Goal: Navigation & Orientation: Understand site structure

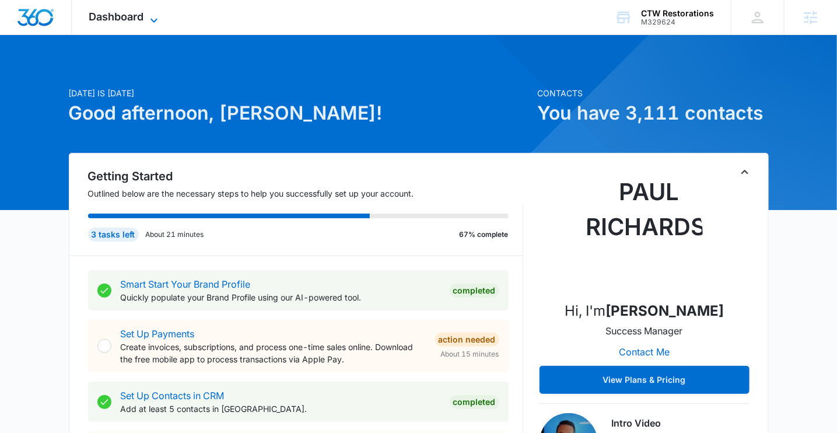
click at [114, 13] on span "Dashboard" at bounding box center [116, 17] width 55 height 12
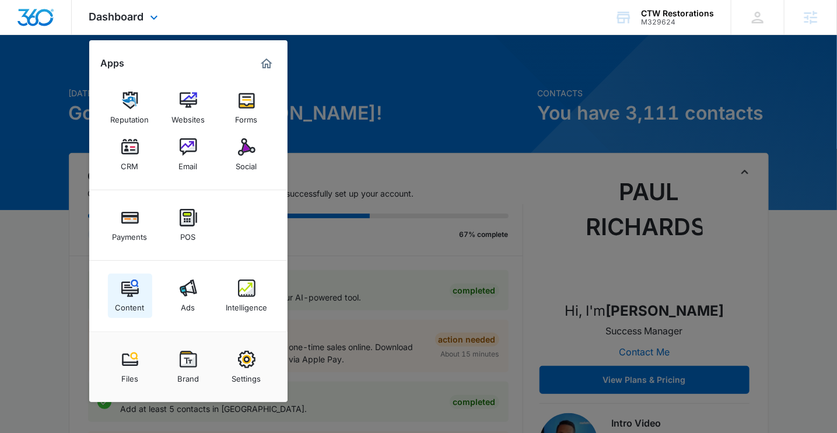
click at [124, 289] on img at bounding box center [130, 288] width 18 height 18
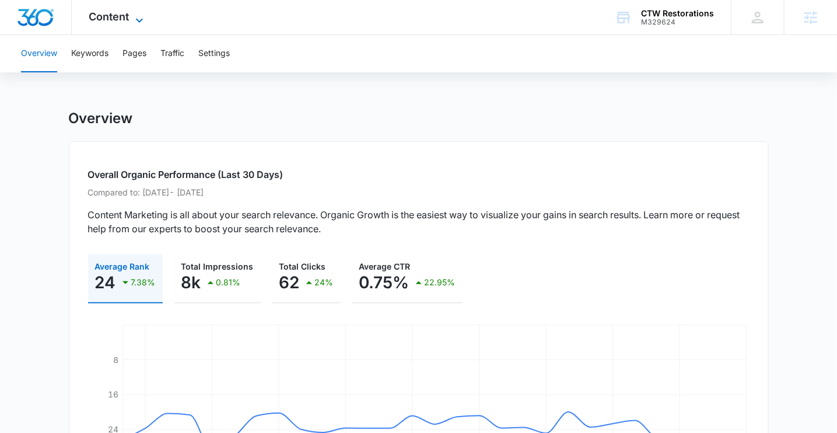
click at [120, 13] on span "Content" at bounding box center [109, 17] width 40 height 12
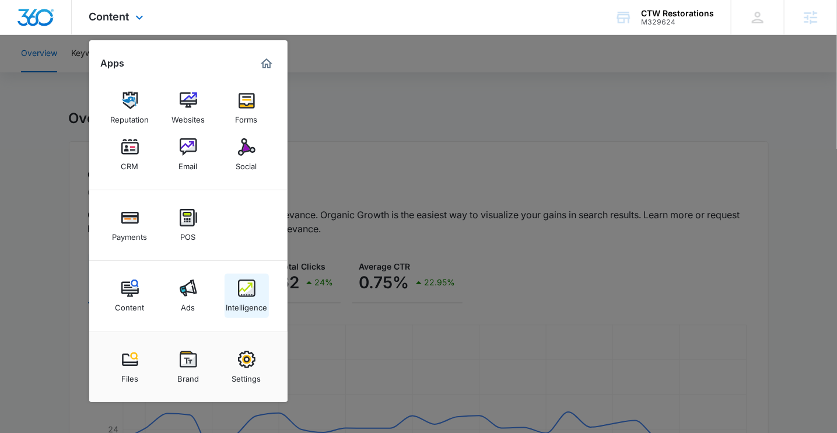
click at [257, 288] on link "Intelligence" at bounding box center [247, 296] width 44 height 44
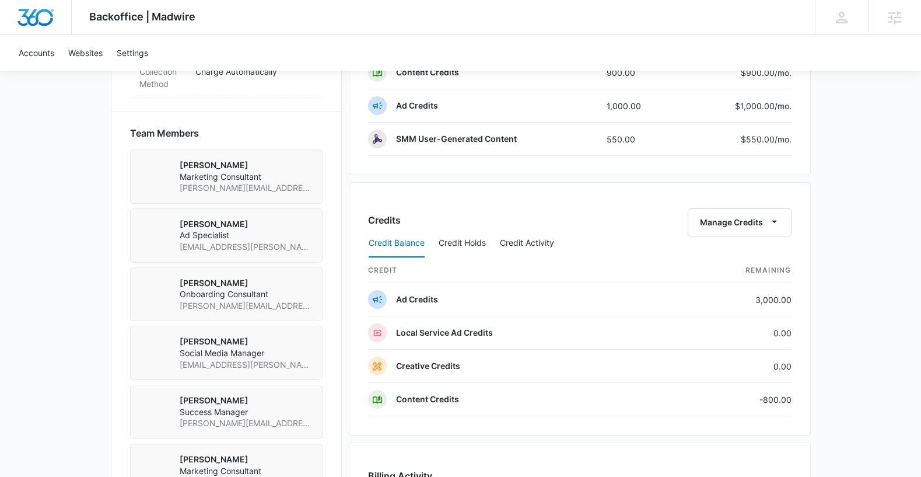
scroll to position [793, 0]
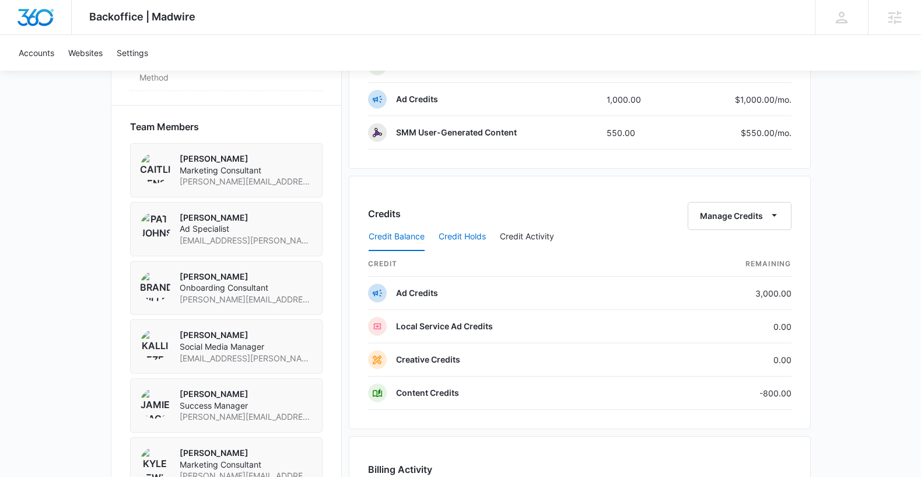
click at [449, 237] on button "Credit Holds" at bounding box center [462, 237] width 47 height 28
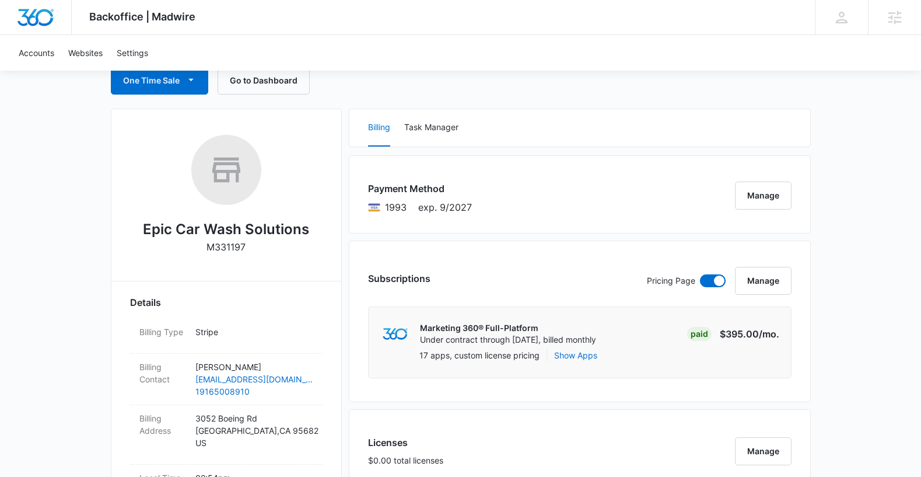
scroll to position [0, 0]
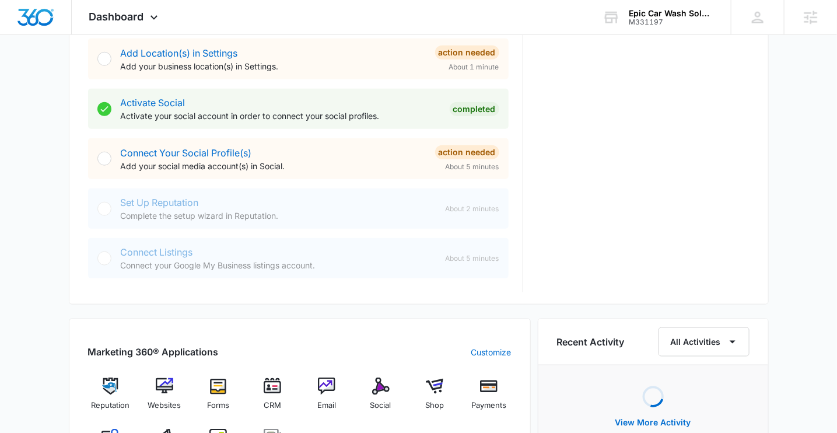
scroll to position [454, 0]
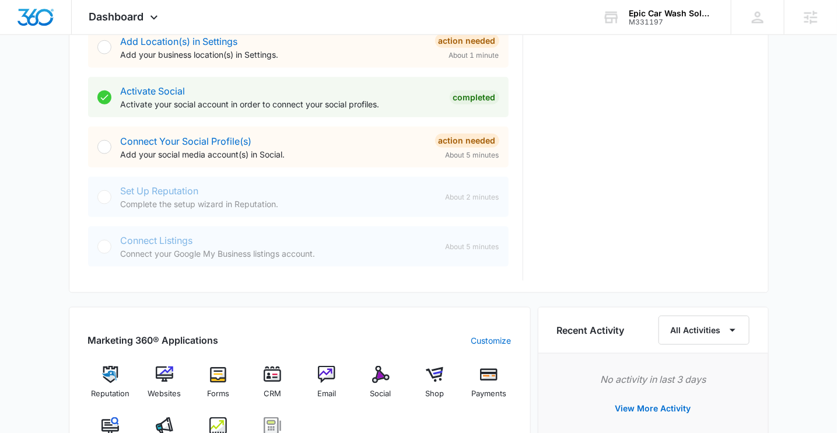
click at [172, 423] on img at bounding box center [165, 426] width 18 height 18
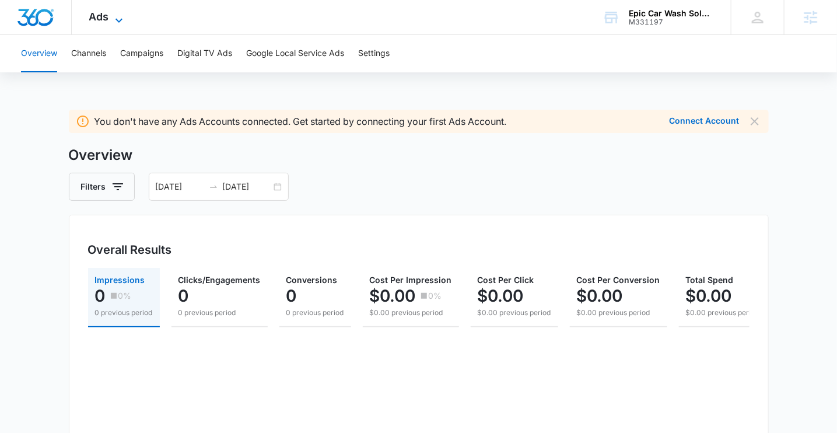
click at [113, 23] on icon at bounding box center [119, 20] width 14 height 14
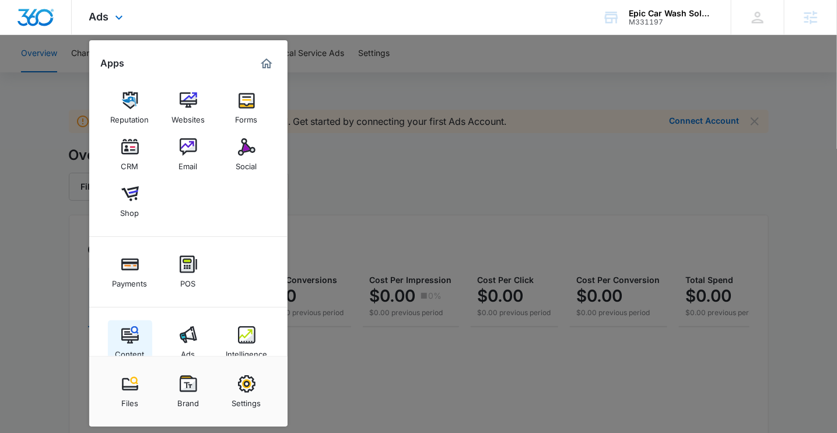
click at [141, 331] on link "Content" at bounding box center [130, 342] width 44 height 44
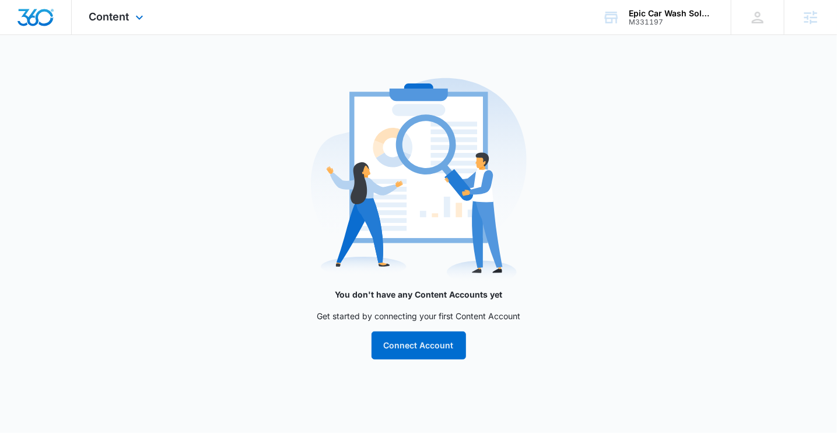
click at [32, 7] on div at bounding box center [36, 17] width 72 height 34
click at [28, 18] on img "Dashboard" at bounding box center [35, 18] width 37 height 18
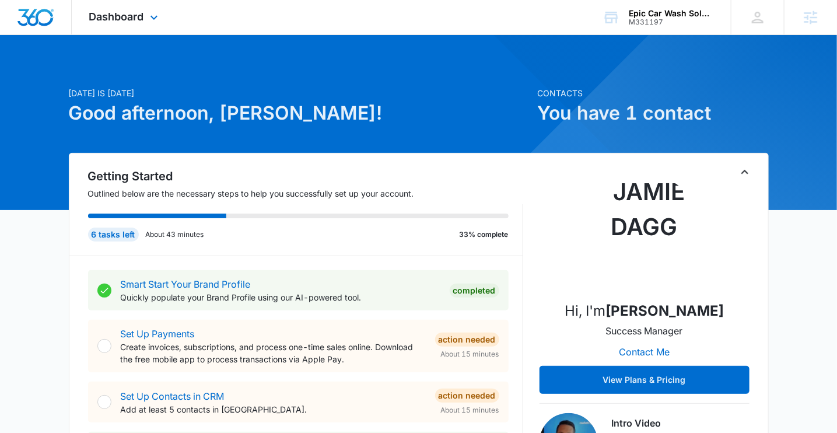
click at [146, 19] on div "Dashboard Apps Reputation Websites Forms CRM Email Social Shop Payments POS Con…" at bounding box center [125, 17] width 107 height 34
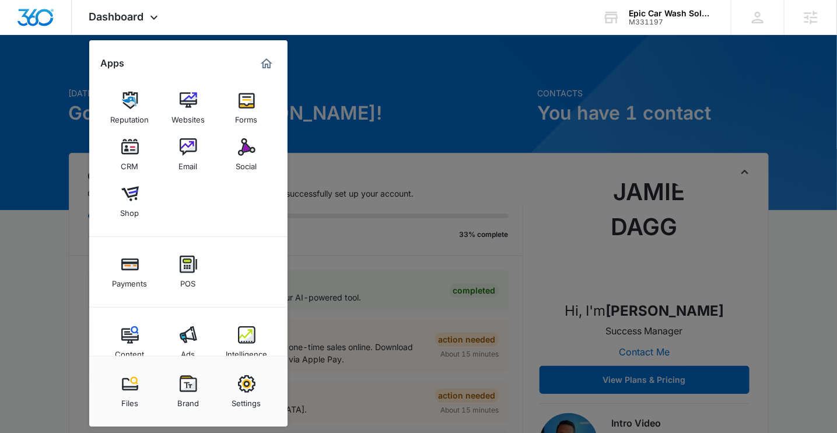
click at [414, 121] on div at bounding box center [418, 216] width 837 height 433
